Goal: Task Accomplishment & Management: Manage account settings

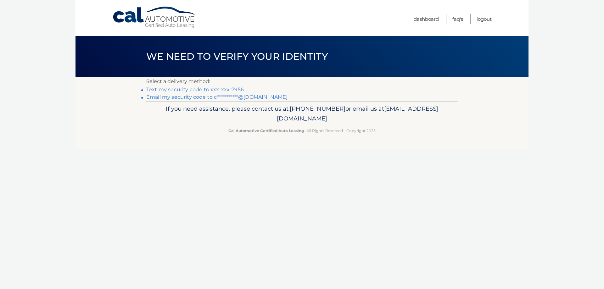
click at [256, 96] on link "**********" at bounding box center [216, 97] width 141 height 6
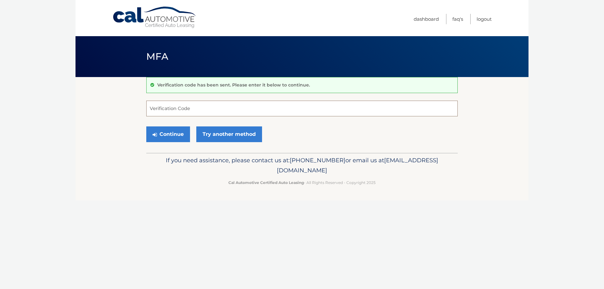
click at [195, 106] on input "Verification Code" at bounding box center [302, 109] width 312 height 16
click at [237, 111] on input "Verification Code" at bounding box center [302, 109] width 312 height 16
paste input "028961"
type input "028961"
click at [172, 134] on button "Continue" at bounding box center [168, 135] width 44 height 16
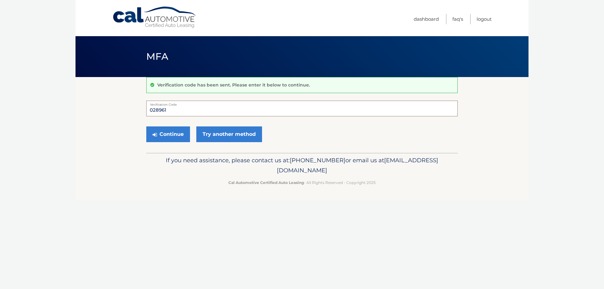
click at [181, 109] on input "028961" at bounding box center [302, 109] width 312 height 16
click at [286, 125] on div "Continue Try another method" at bounding box center [302, 134] width 312 height 21
click at [163, 138] on button "Continue" at bounding box center [168, 135] width 44 height 16
drag, startPoint x: 191, startPoint y: 107, endPoint x: 149, endPoint y: 107, distance: 42.8
click at [149, 107] on input "028961" at bounding box center [302, 109] width 312 height 16
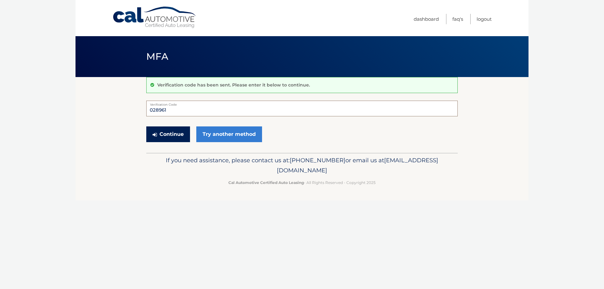
type input "028961"
click at [159, 134] on button "Continue" at bounding box center [168, 135] width 44 height 16
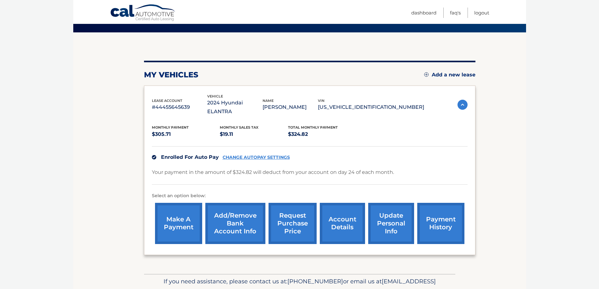
scroll to position [68, 0]
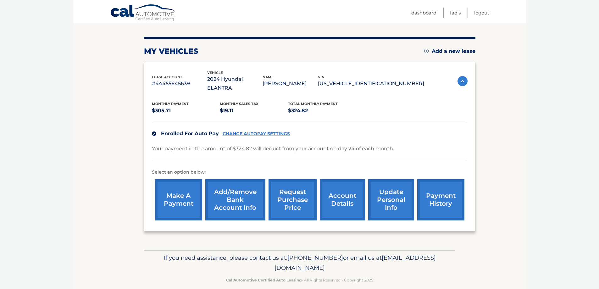
click at [228, 192] on link "Add/Remove bank account info" at bounding box center [235, 199] width 60 height 41
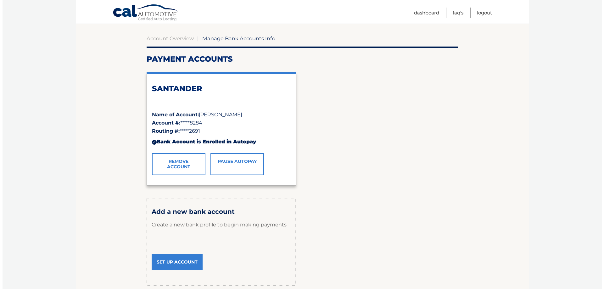
scroll to position [63, 0]
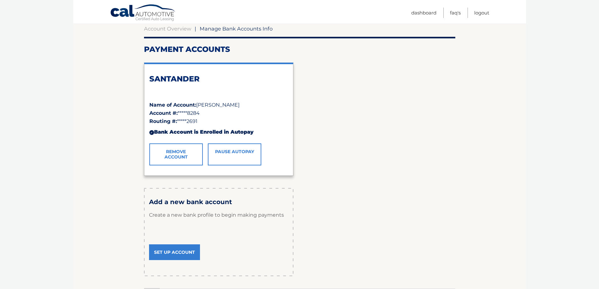
click at [177, 155] on link "Remove Account" at bounding box center [175, 154] width 53 height 22
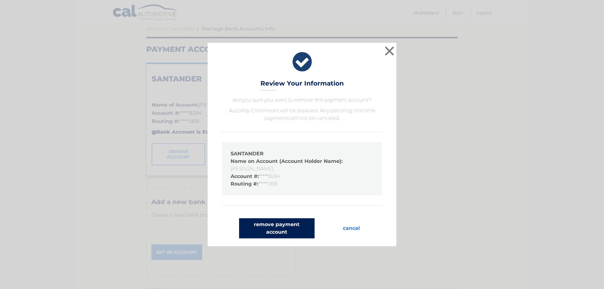
click at [272, 232] on button "remove payment account" at bounding box center [277, 228] width 76 height 20
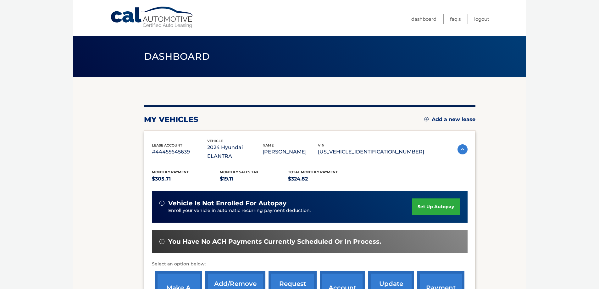
click at [438, 199] on link "set up autopay" at bounding box center [436, 207] width 48 height 17
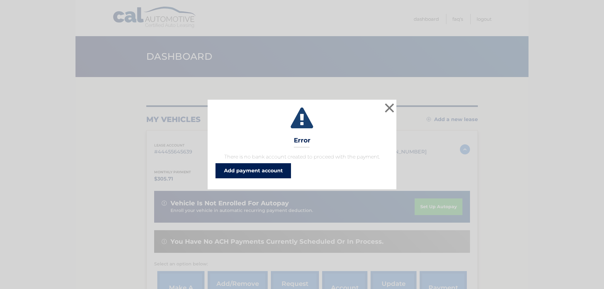
click at [262, 170] on link "Add payment account" at bounding box center [254, 170] width 76 height 15
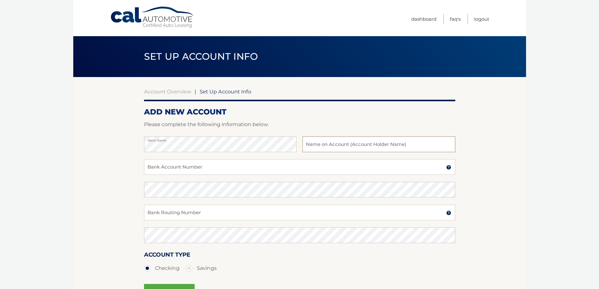
click at [377, 143] on input "text" at bounding box center [379, 145] width 153 height 16
type input "[PERSON_NAME]"
click at [295, 164] on input "Bank Account Number" at bounding box center [300, 167] width 312 height 16
click at [167, 165] on input "053100737" at bounding box center [300, 167] width 312 height 16
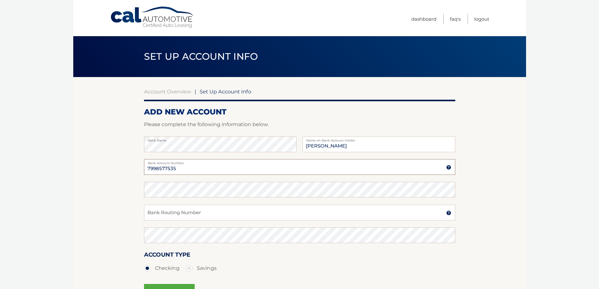
type input "7998577535"
click at [183, 213] on input "Bank Routing Number" at bounding box center [300, 213] width 312 height 16
type input "053100737"
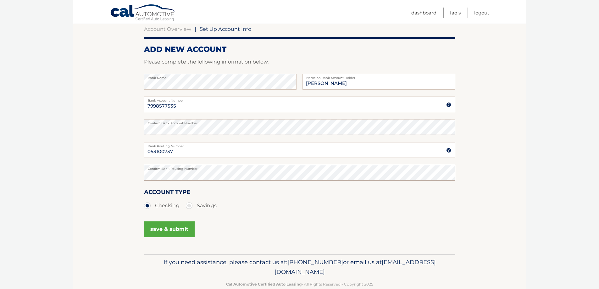
scroll to position [63, 0]
click at [168, 228] on button "save & submit" at bounding box center [169, 229] width 51 height 16
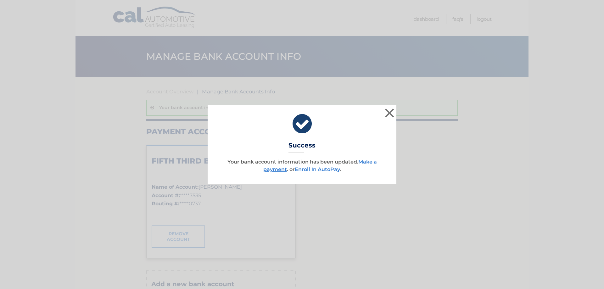
click at [318, 170] on link "Enroll In AutoPay" at bounding box center [317, 169] width 45 height 6
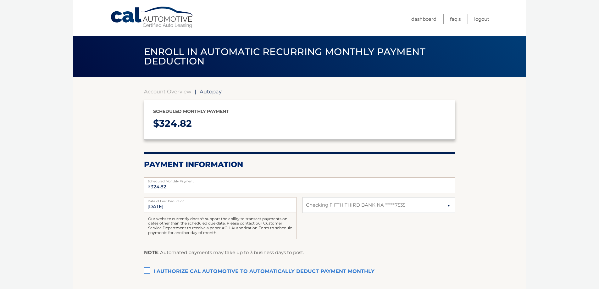
select select "YmFkOGU1NmUtMmViMS00NmNhLTkzODgtMDUxMjU2ODFlOGJh"
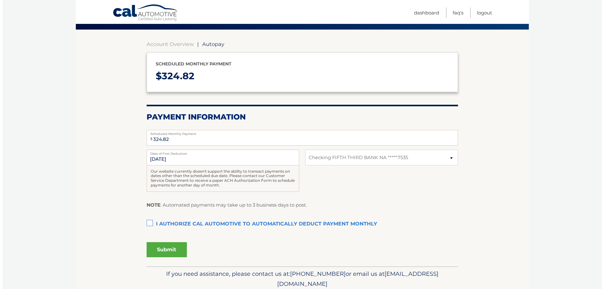
scroll to position [63, 0]
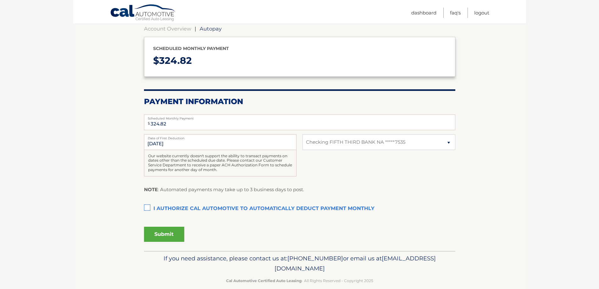
click at [149, 204] on label "I authorize cal automotive to automatically deduct payment monthly This checkbo…" at bounding box center [300, 209] width 312 height 13
click at [0, 0] on input "I authorize cal automotive to automatically deduct payment monthly This checkbo…" at bounding box center [0, 0] width 0 height 0
click at [176, 236] on button "Submit" at bounding box center [164, 234] width 40 height 15
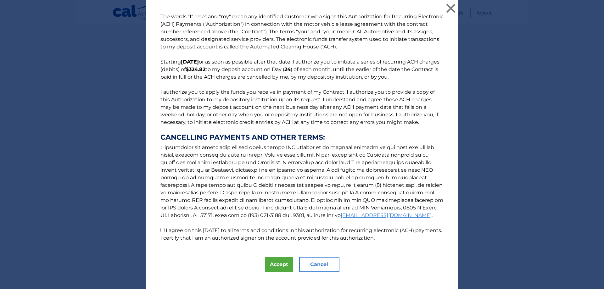
click at [161, 229] on input "I agree on this [DATE] to all terms and conditions in this authorization for re…" at bounding box center [162, 230] width 4 height 4
checkbox input "true"
click at [278, 265] on button "Accept" at bounding box center [279, 264] width 28 height 15
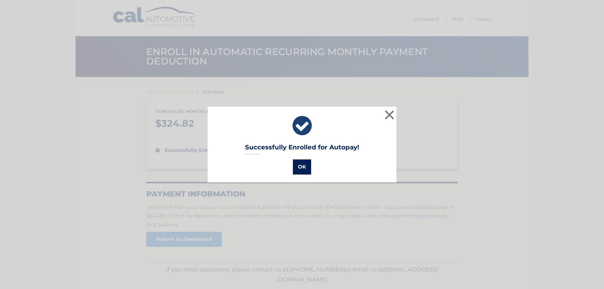
click at [300, 166] on button "OK" at bounding box center [302, 167] width 18 height 15
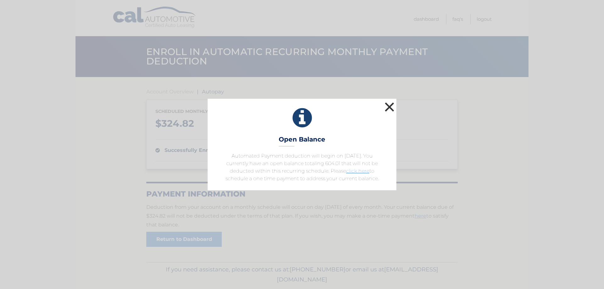
click at [386, 106] on button "×" at bounding box center [389, 107] width 13 height 13
